Goal: Navigation & Orientation: Understand site structure

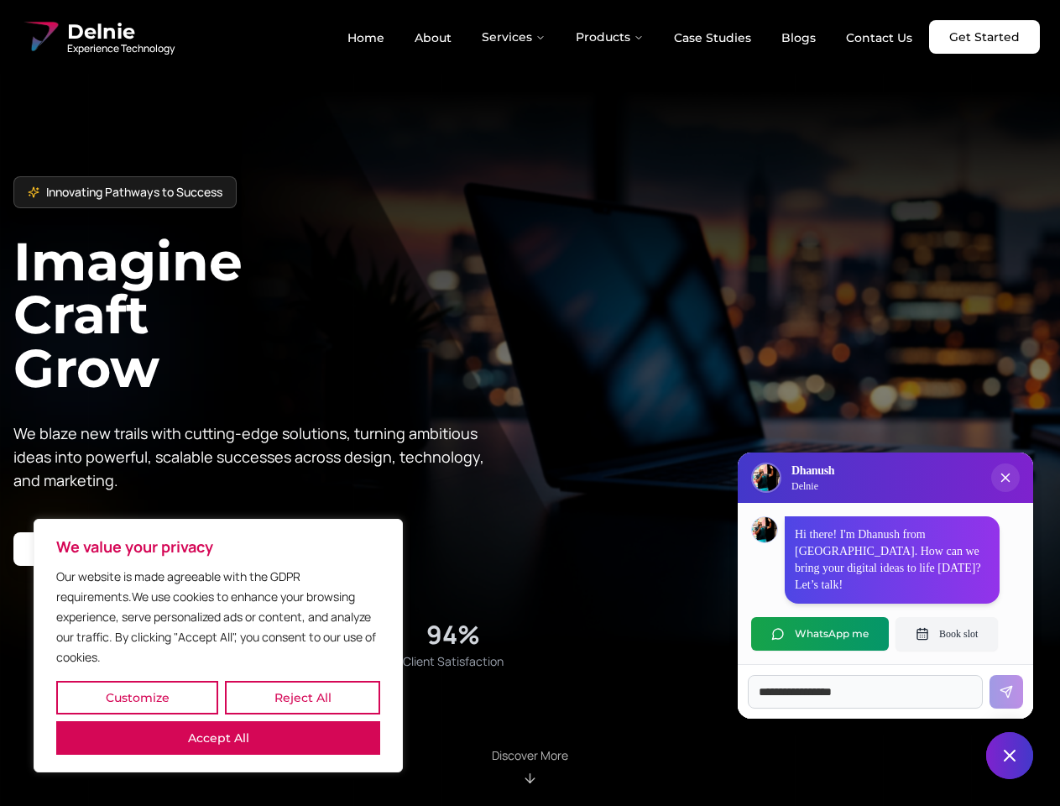
click at [137, 698] on button "Customize" at bounding box center [137, 698] width 162 height 34
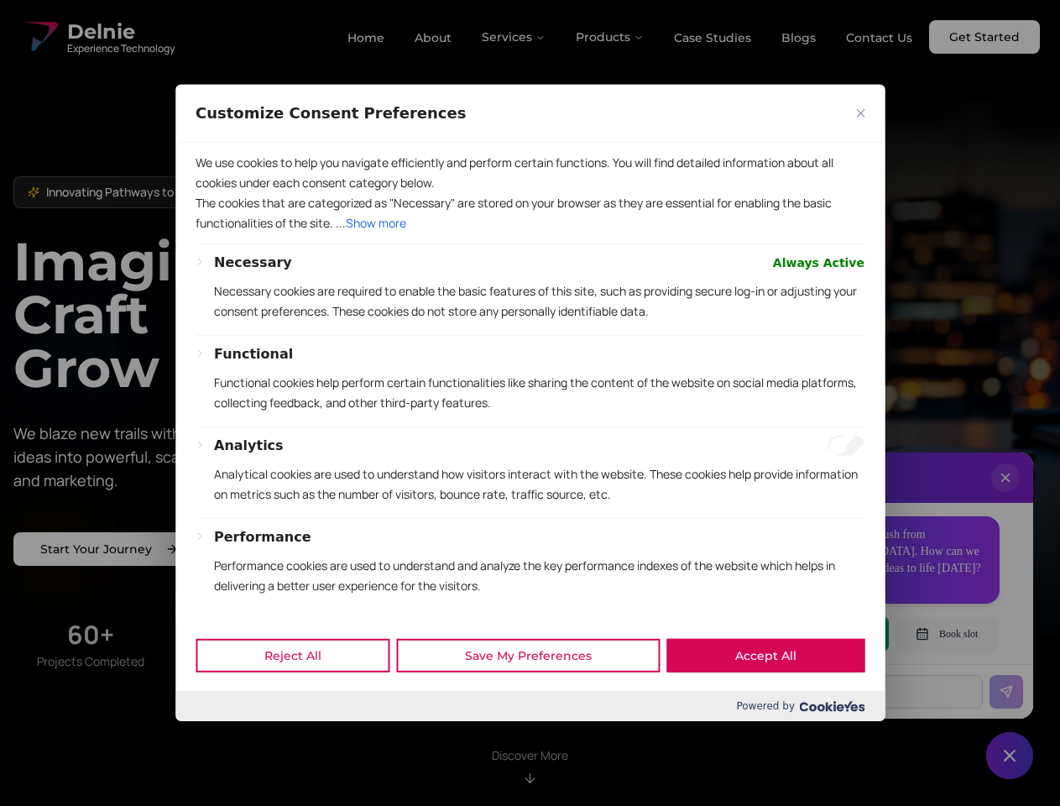
click at [302, 698] on div "Powered by" at bounding box center [529, 706] width 709 height 30
click at [218, 738] on div at bounding box center [530, 403] width 1060 height 806
click at [530, 403] on p "Functional cookies help perform certain functionalities like sharing the conten…" at bounding box center [539, 393] width 651 height 40
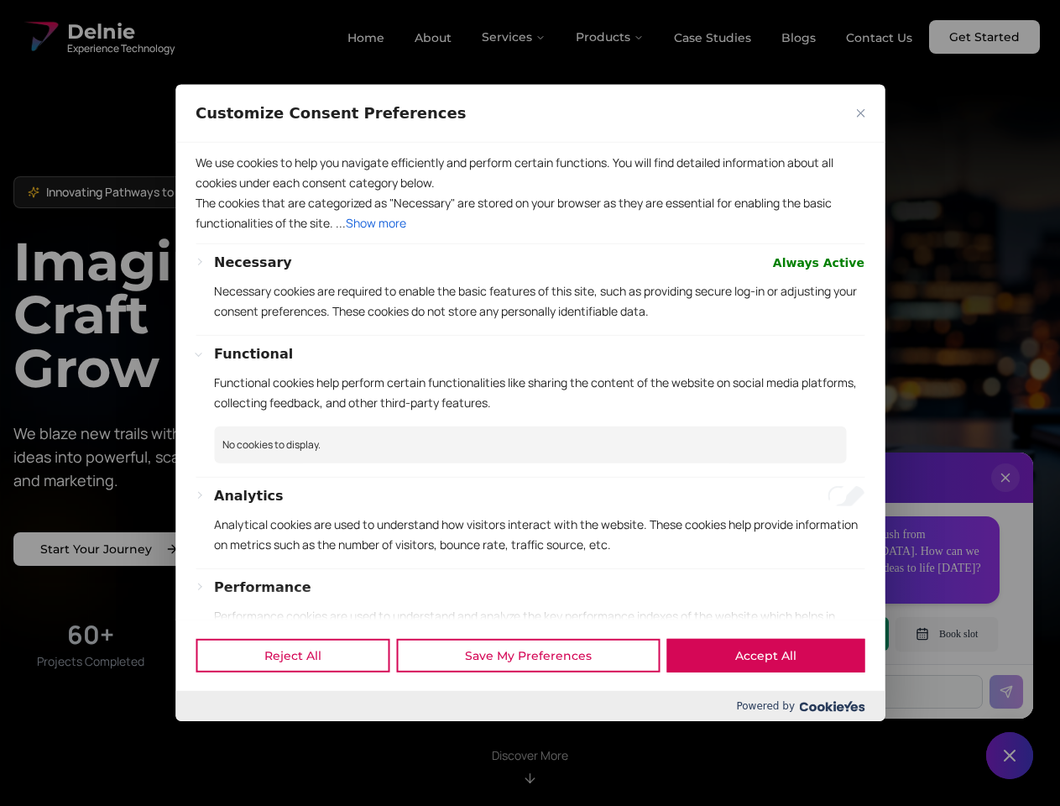
click at [515, 37] on div at bounding box center [530, 403] width 1060 height 806
click at [610, 37] on div at bounding box center [530, 403] width 1060 height 806
click at [1006, 495] on div at bounding box center [530, 403] width 1060 height 806
click at [820, 634] on div "Reject All Save My Preferences Accept All" at bounding box center [529, 655] width 709 height 71
click at [947, 634] on div at bounding box center [530, 403] width 1060 height 806
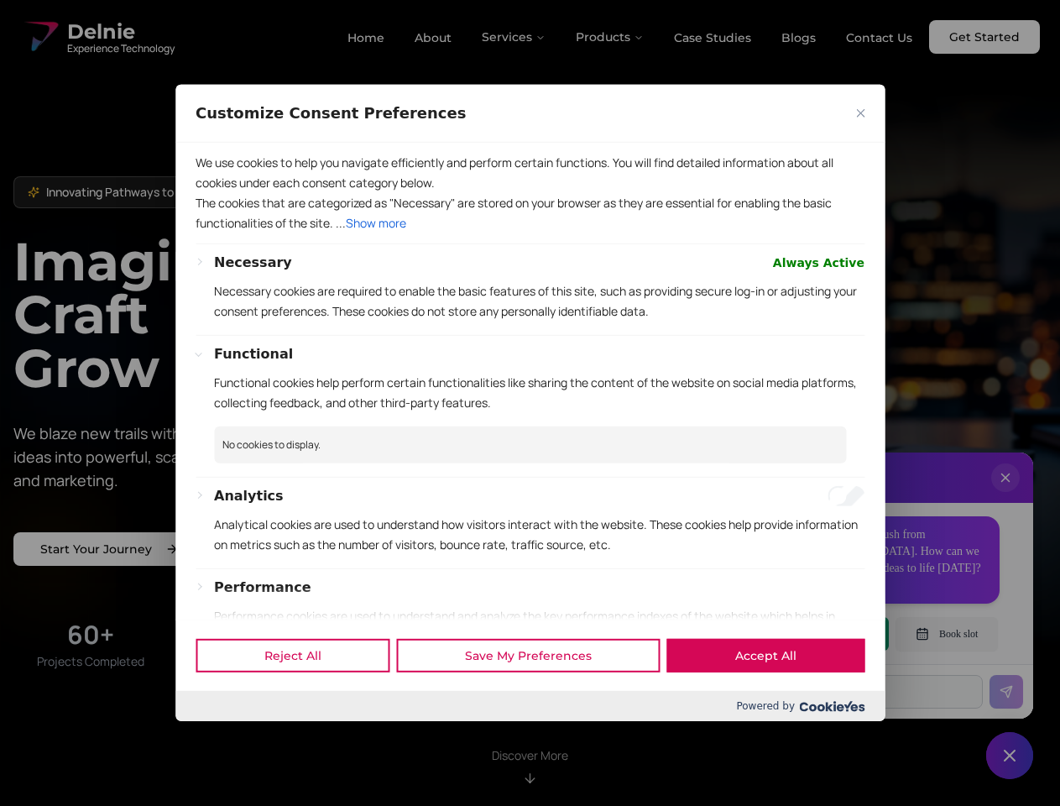
click at [1010, 756] on div at bounding box center [530, 403] width 1060 height 806
